Goal: Use online tool/utility: Utilize a website feature to perform a specific function

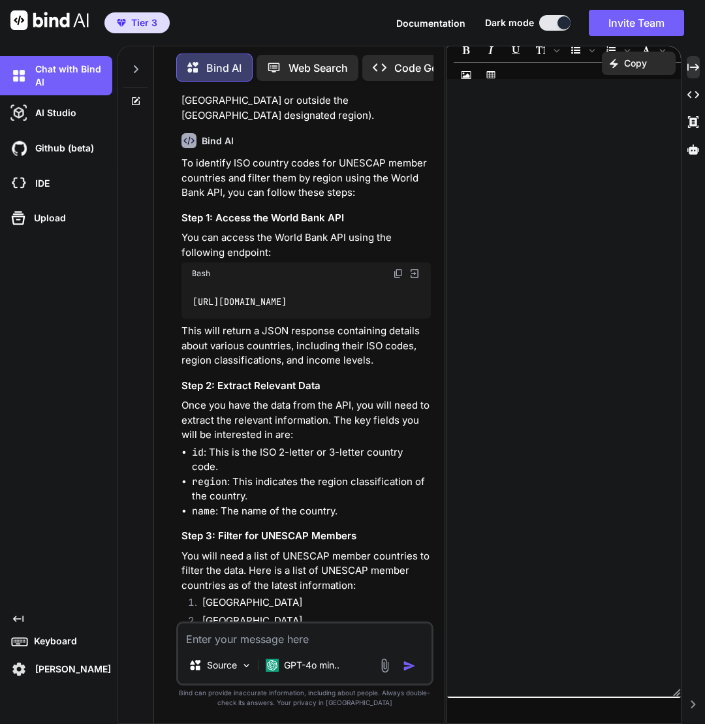
scroll to position [234, 0]
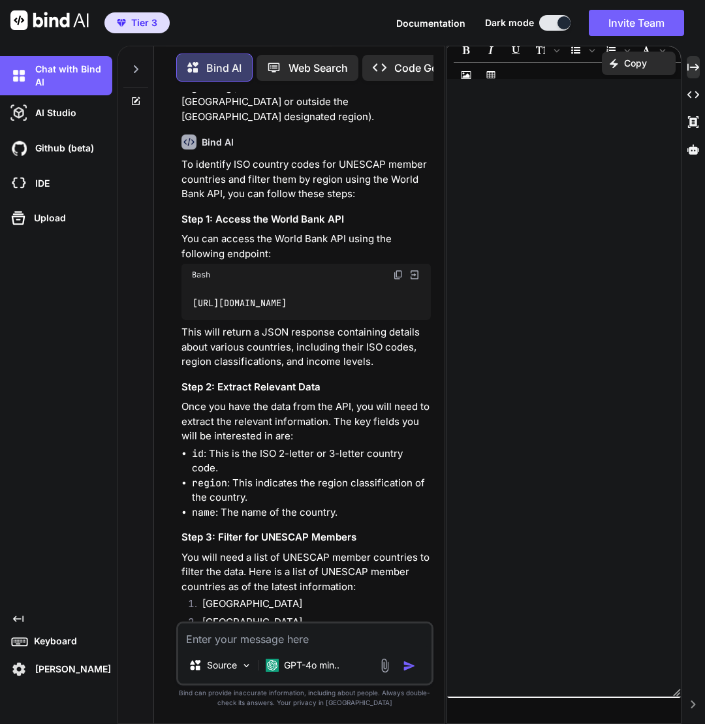
click at [215, 310] on code "[URL][DOMAIN_NAME]" at bounding box center [240, 303] width 96 height 14
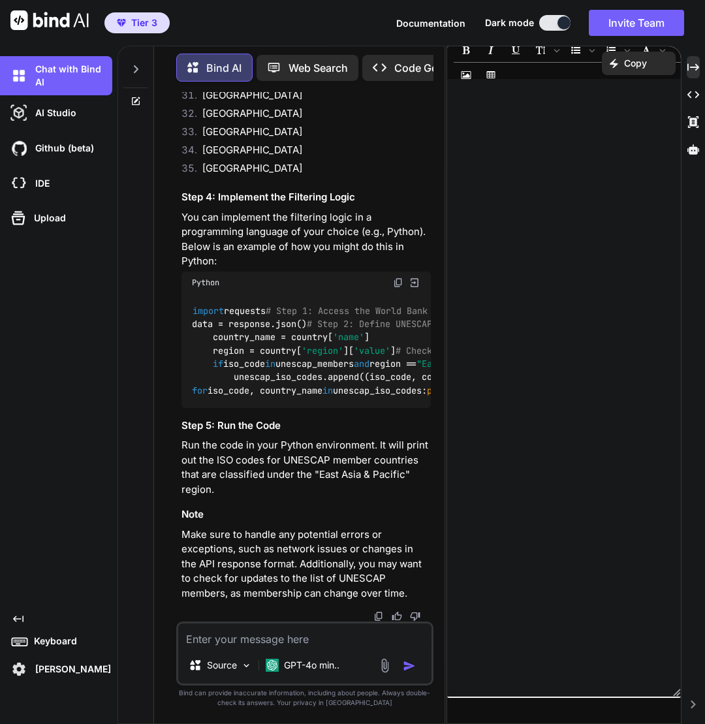
scroll to position [1347, 0]
click at [397, 277] on img at bounding box center [398, 282] width 10 height 10
click at [539, 168] on div at bounding box center [564, 388] width 234 height 604
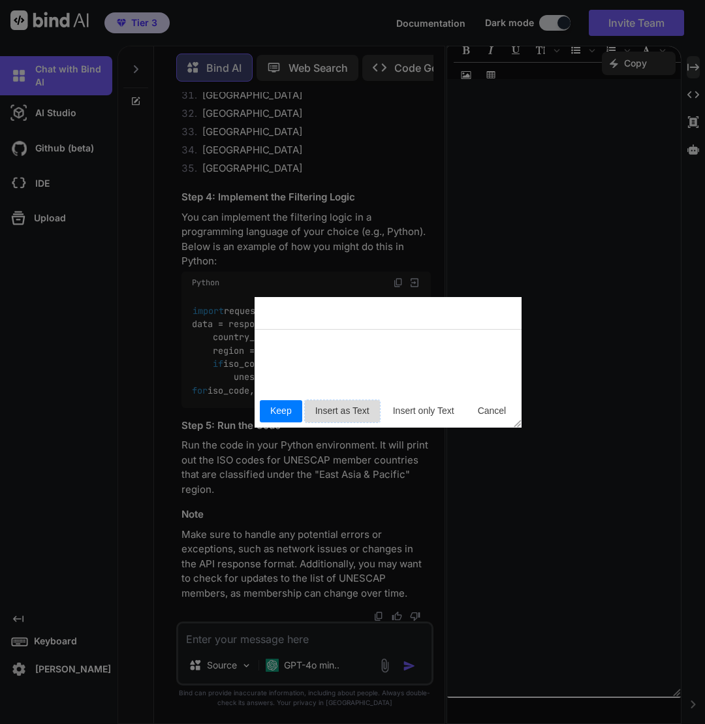
click at [324, 414] on span "Insert as Text" at bounding box center [342, 411] width 65 height 14
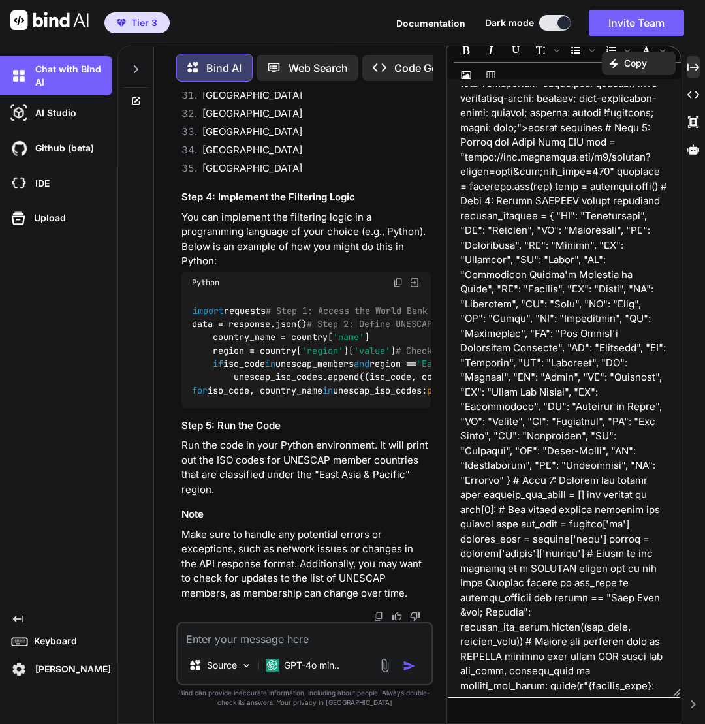
scroll to position [0, 0]
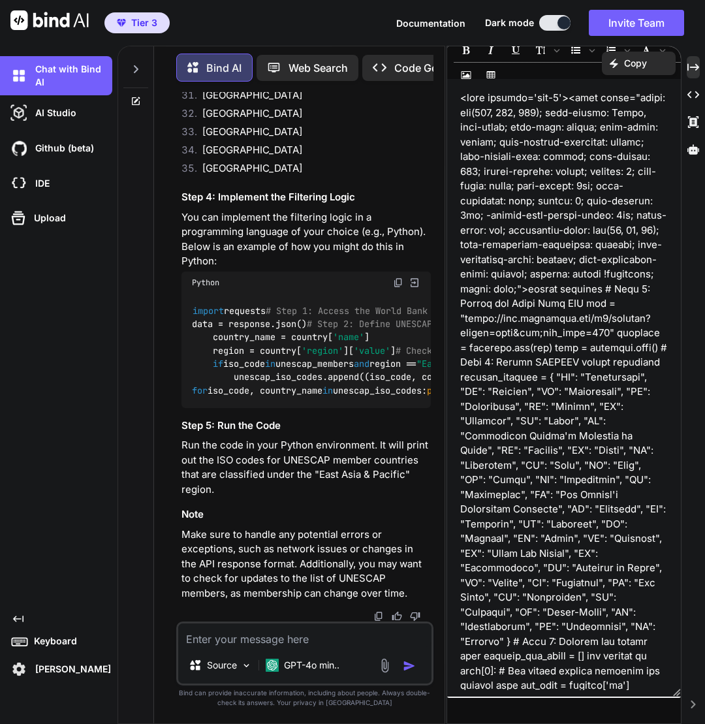
click at [628, 82] on div "﻿ XXXXXXXXXXXXXXXXXXXXXXXXXXXXXXXXXXXXXXXXXXXXXXXXXXXXXXXXXXXXXXXXXXXXXXXXXXXXX…" at bounding box center [564, 388] width 234 height 618
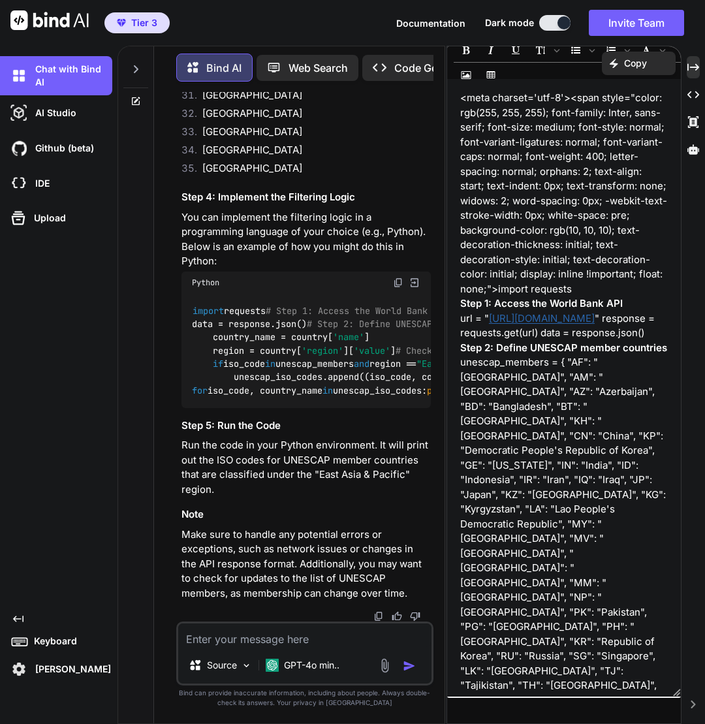
click at [601, 127] on p "<meta charset='utf-8'><span style="color: rgb(255, 255, 255); font-family: Inte…" at bounding box center [564, 194] width 208 height 206
click at [646, 66] on p "Copy" at bounding box center [635, 63] width 23 height 13
click at [635, 91] on h1 "Recommended actions" at bounding box center [612, 94] width 125 height 23
click at [695, 68] on icon "Created with Pixso." at bounding box center [693, 67] width 12 height 12
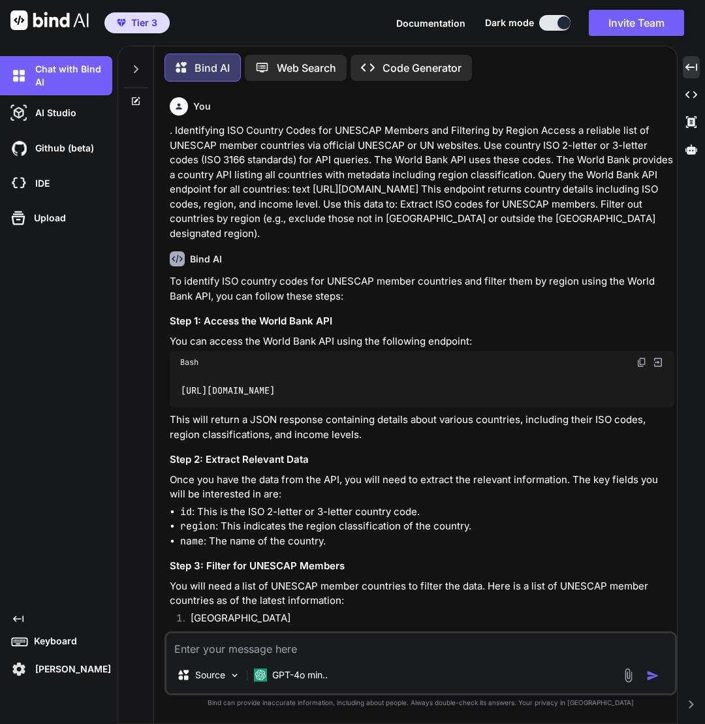
click at [416, 65] on p "Code Generator" at bounding box center [422, 68] width 79 height 16
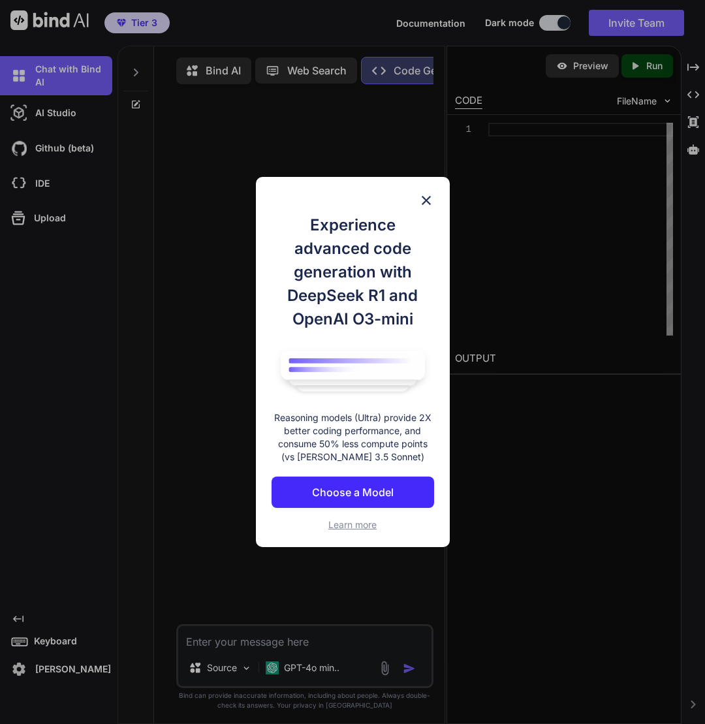
click at [424, 201] on img at bounding box center [426, 201] width 16 height 16
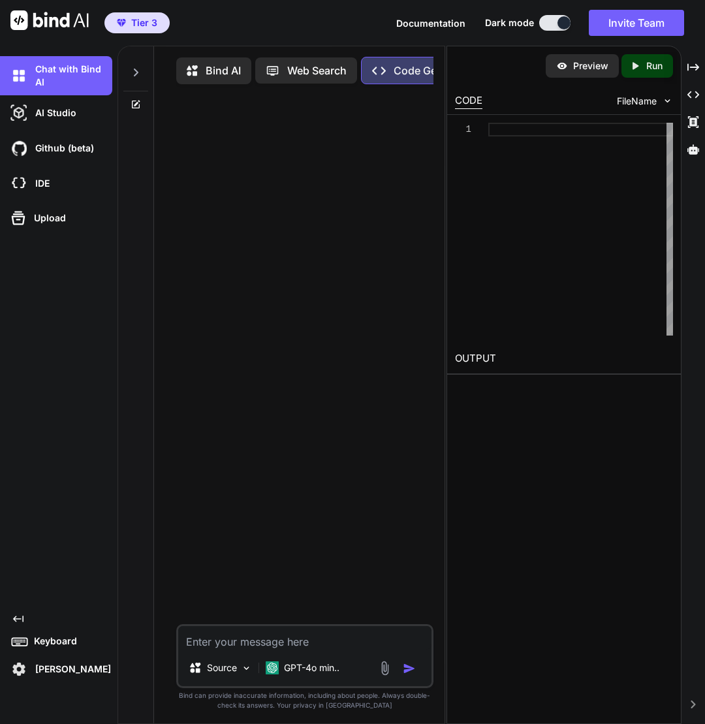
type textarea "x"
click at [220, 69] on p "Bind AI" at bounding box center [223, 71] width 35 height 16
